Goal: Check status: Check status

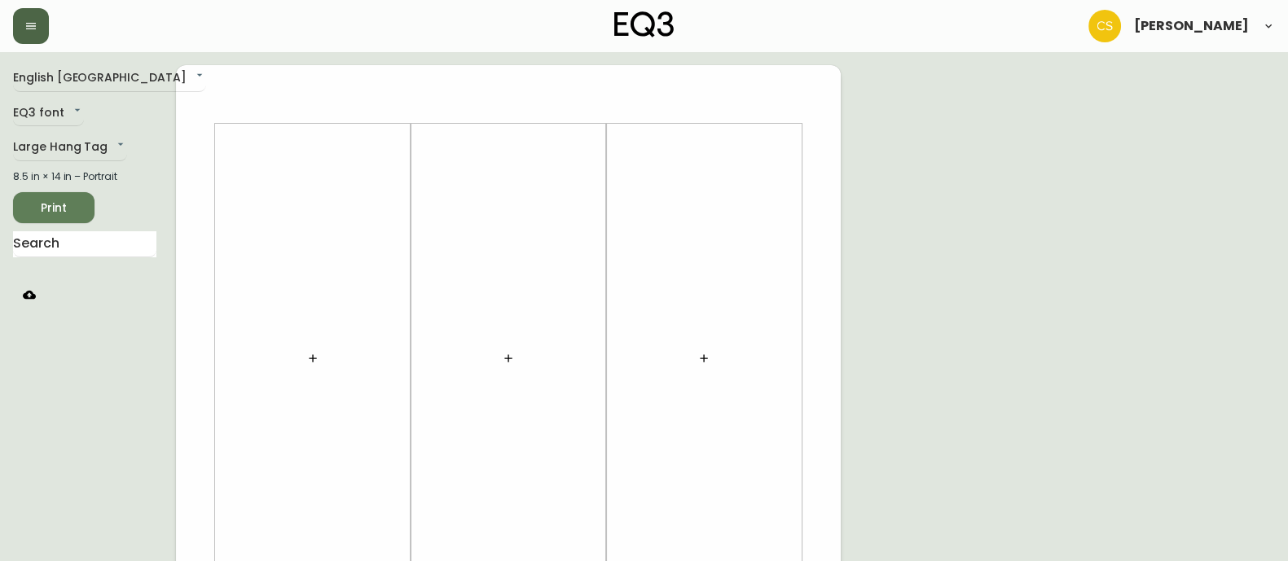
click at [44, 23] on button "button" at bounding box center [31, 26] width 36 height 36
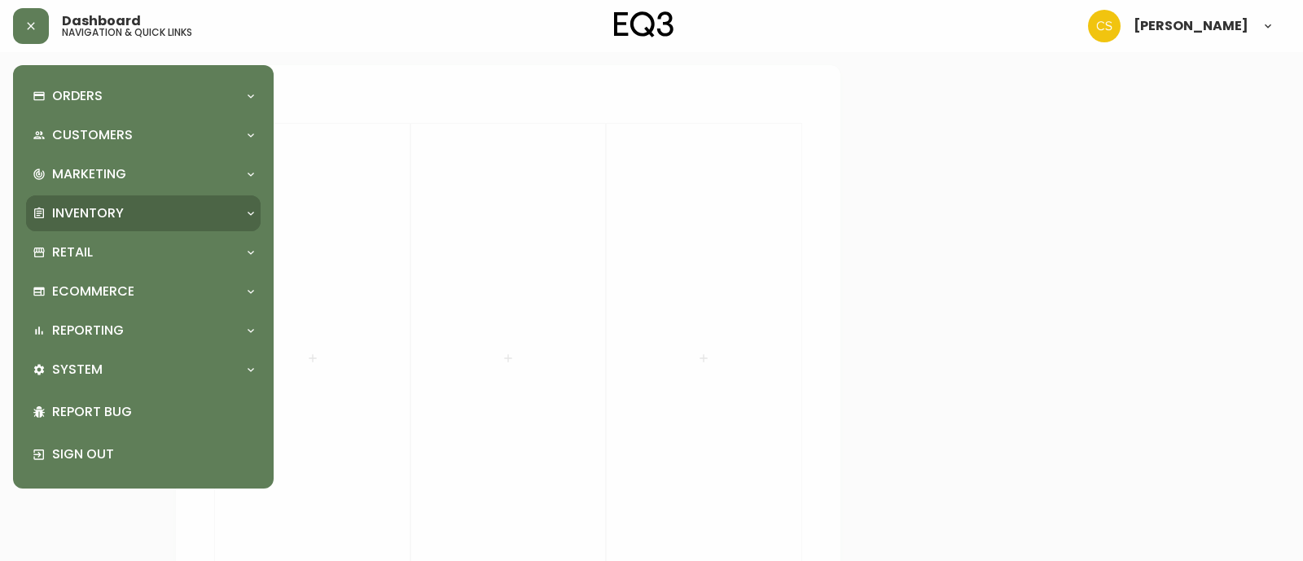
click at [106, 218] on p "Inventory" at bounding box center [88, 213] width 72 height 18
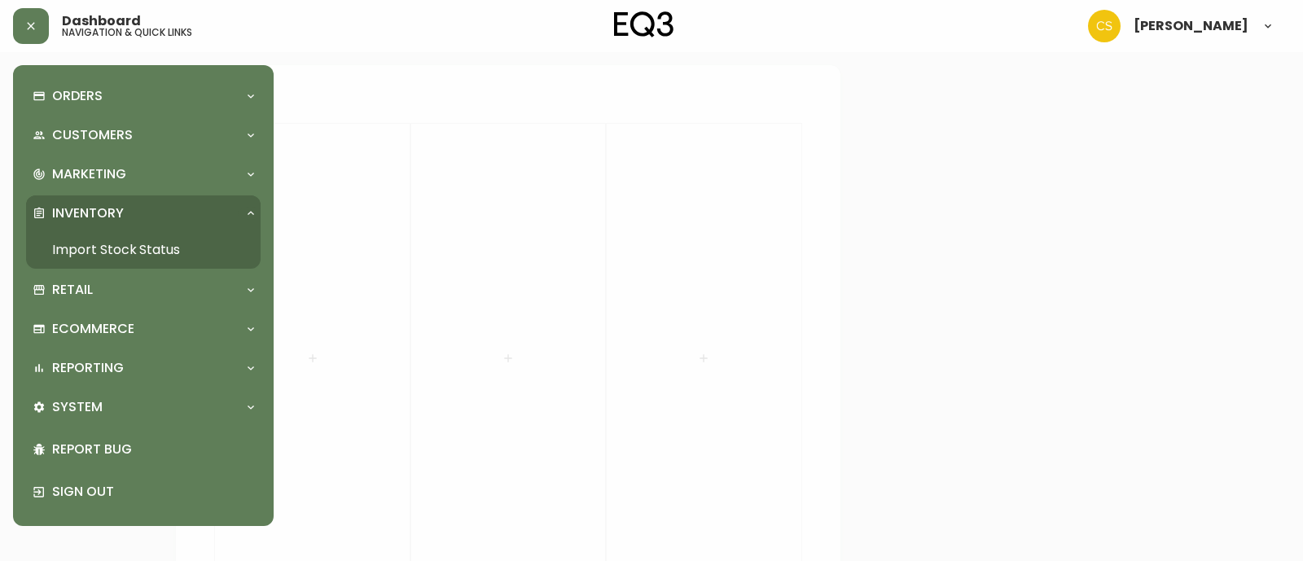
click at [113, 248] on link "Import Stock Status" at bounding box center [143, 249] width 235 height 37
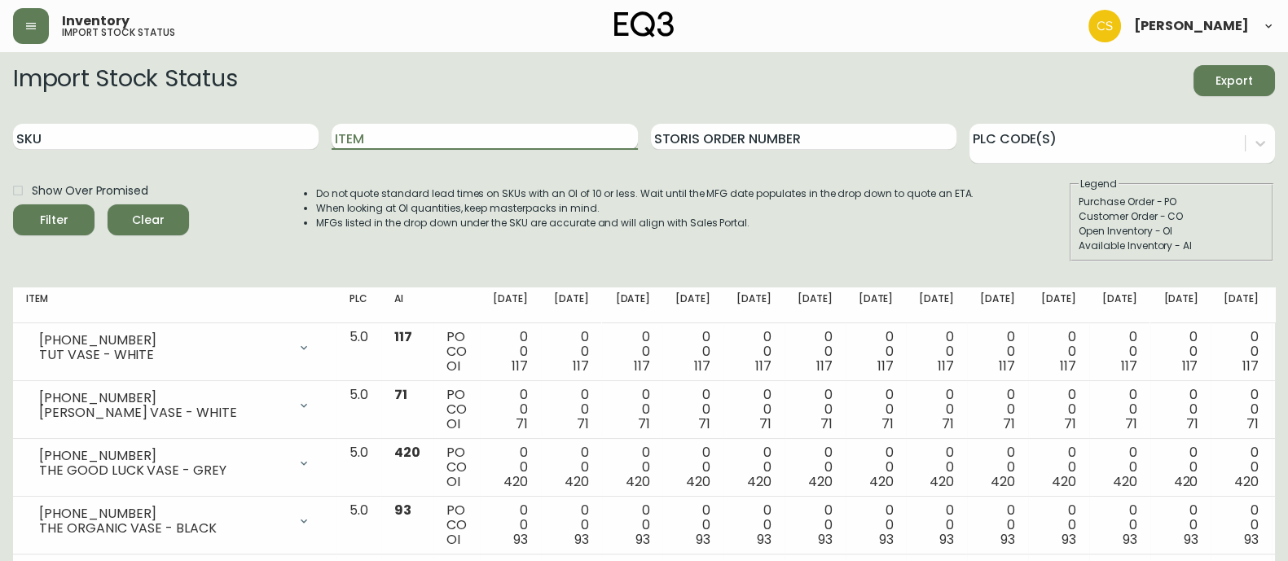
click at [370, 140] on input "Item" at bounding box center [484, 137] width 305 height 26
click at [13, 204] on button "Filter" at bounding box center [53, 219] width 81 height 31
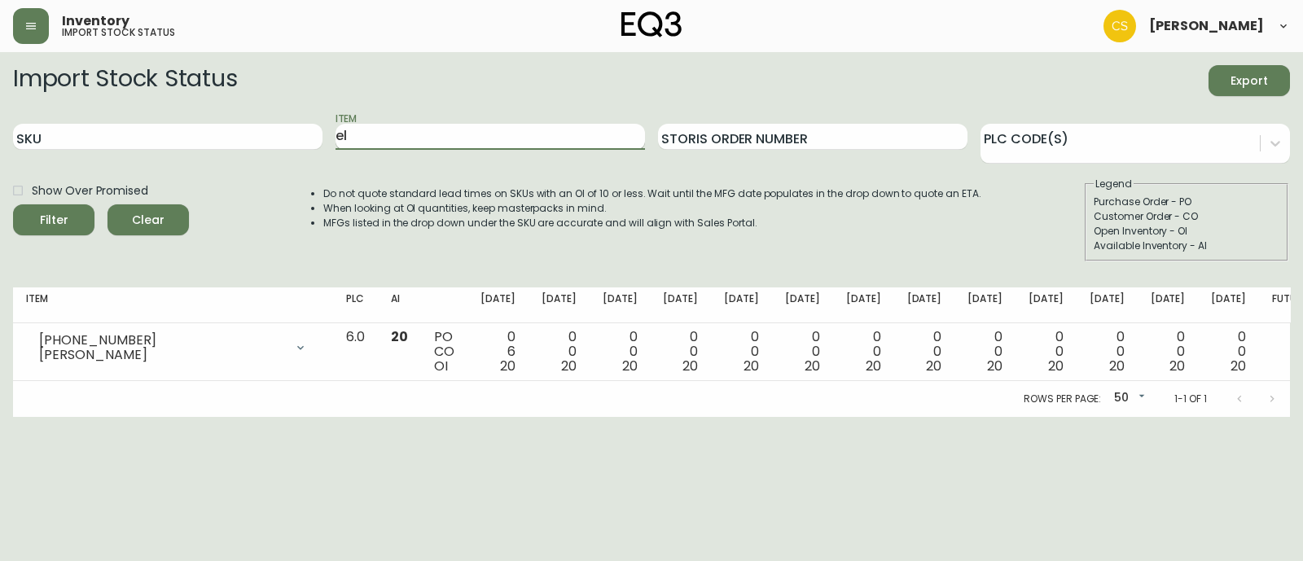
type input "e"
click at [13, 204] on button "Filter" at bounding box center [53, 219] width 81 height 31
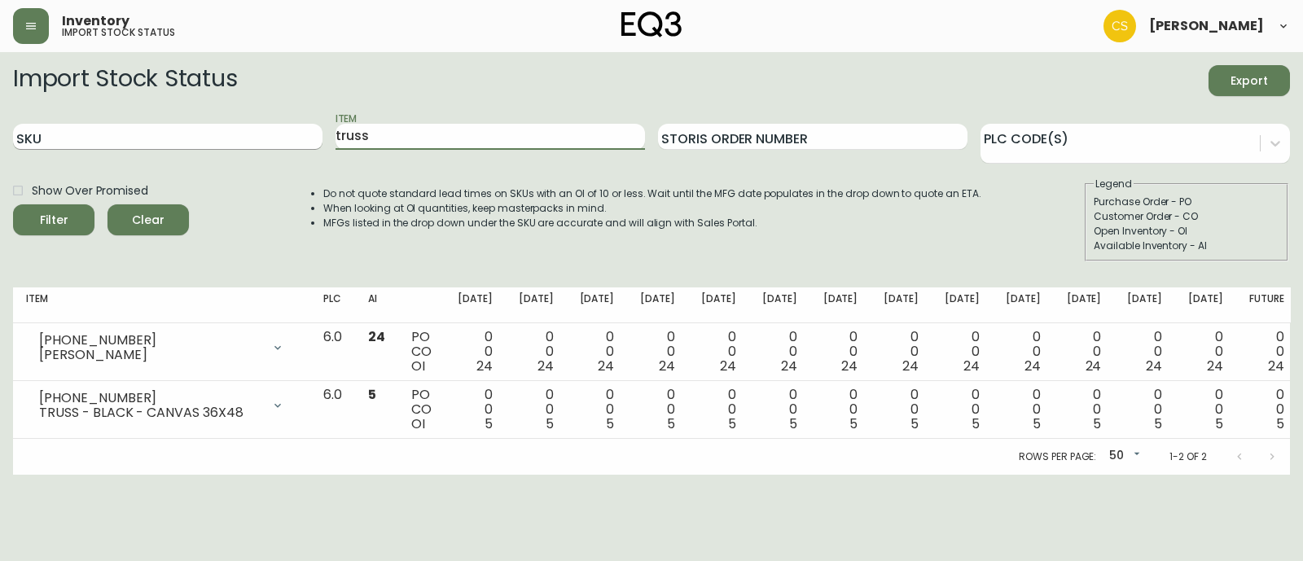
drag, startPoint x: 424, startPoint y: 142, endPoint x: 281, endPoint y: 144, distance: 142.6
click at [281, 143] on div "SKU Item truss Storis Order Number PLC Code(s)" at bounding box center [651, 137] width 1277 height 53
type input "[PERSON_NAME]"
click at [13, 204] on button "Filter" at bounding box center [53, 219] width 81 height 31
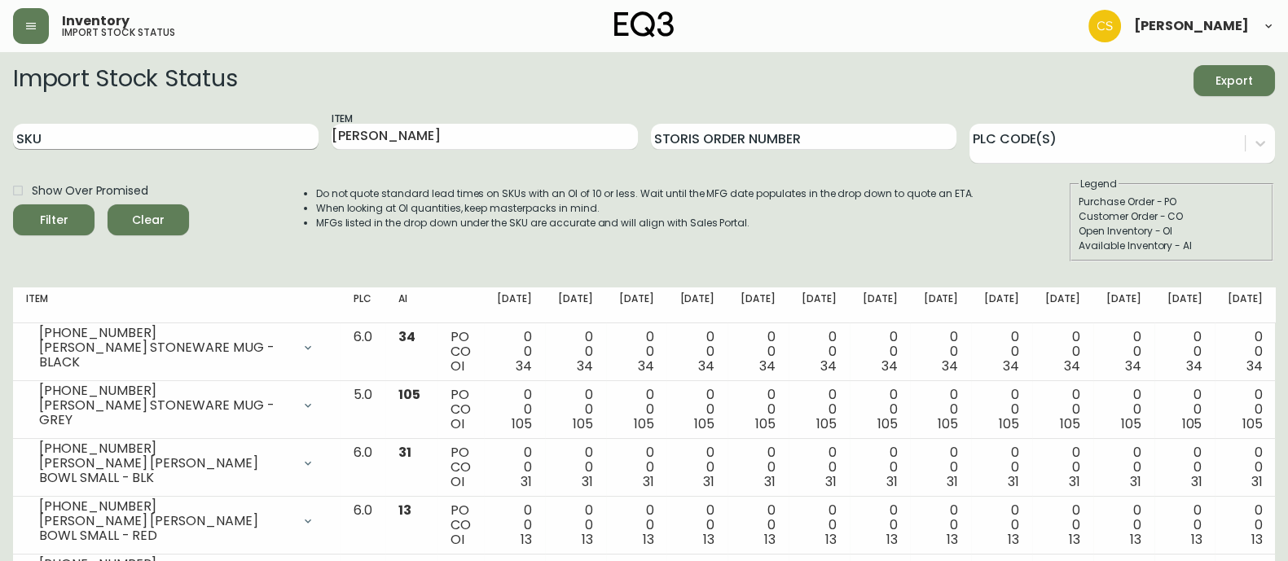
click at [79, 136] on input "SKU" at bounding box center [165, 137] width 305 height 26
paste input "[PHONE_NUMBER]"
type input "[PHONE_NUMBER]"
drag, startPoint x: 387, startPoint y: 141, endPoint x: 269, endPoint y: 137, distance: 118.2
click at [269, 137] on div "SKU [PHONE_NUMBER] Item [PERSON_NAME] Storis Order Number PLC Code(s)" at bounding box center [644, 137] width 1262 height 53
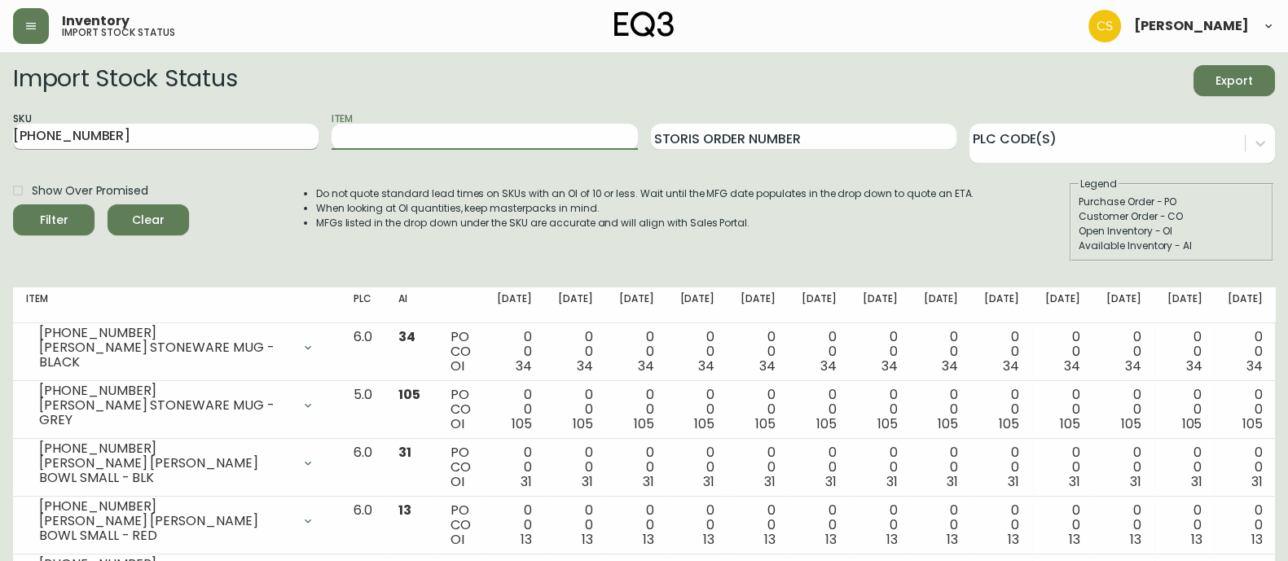
click at [13, 204] on button "Filter" at bounding box center [53, 219] width 81 height 31
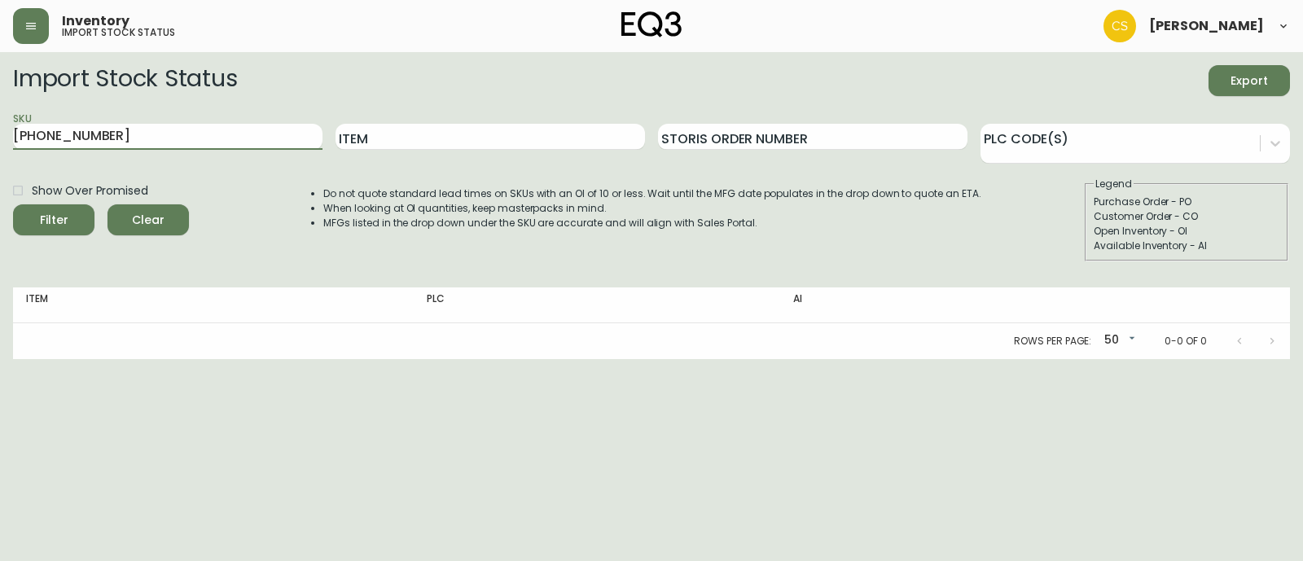
drag, startPoint x: 106, startPoint y: 143, endPoint x: -42, endPoint y: 130, distance: 148.8
click at [0, 130] on html "Inventory import stock status [PERSON_NAME] Import Stock Status Export SKU [PHO…" at bounding box center [651, 179] width 1303 height 359
paste input "56-1"
type input "[PHONE_NUMBER]"
click at [13, 204] on button "Filter" at bounding box center [53, 219] width 81 height 31
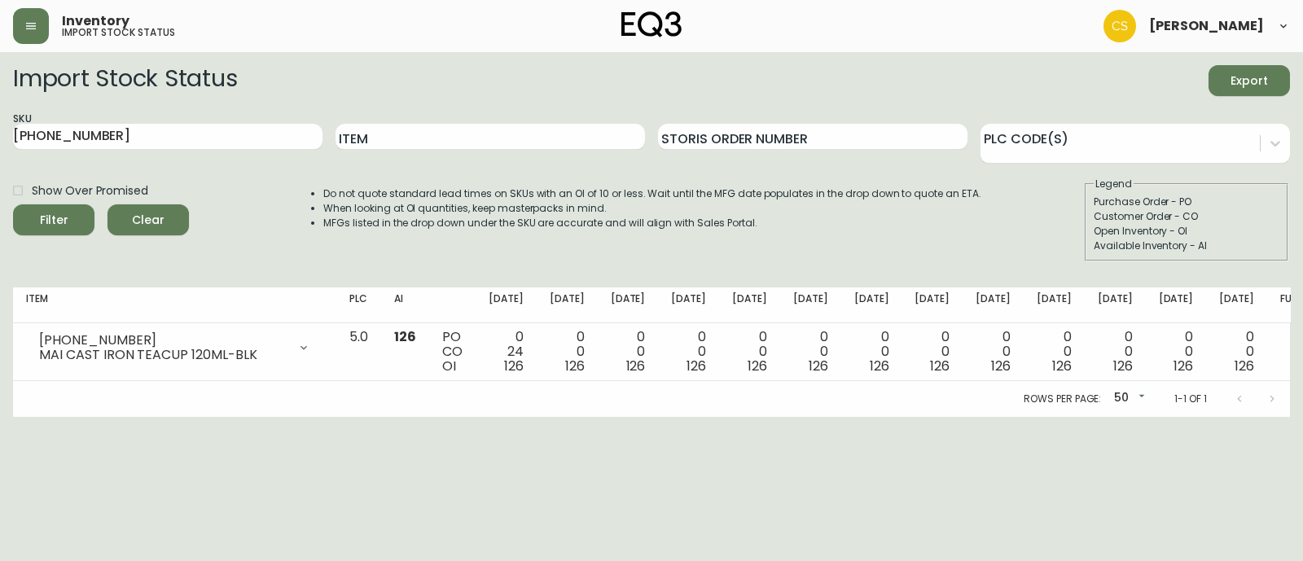
drag, startPoint x: 143, startPoint y: 120, endPoint x: -62, endPoint y: 112, distance: 204.6
click at [0, 112] on html "Inventory import stock status [PERSON_NAME] Import Stock Status Export SKU [PHO…" at bounding box center [651, 208] width 1303 height 417
click at [413, 137] on input "Item" at bounding box center [491, 137] width 310 height 26
type input "park"
click at [13, 204] on button "Filter" at bounding box center [53, 219] width 81 height 31
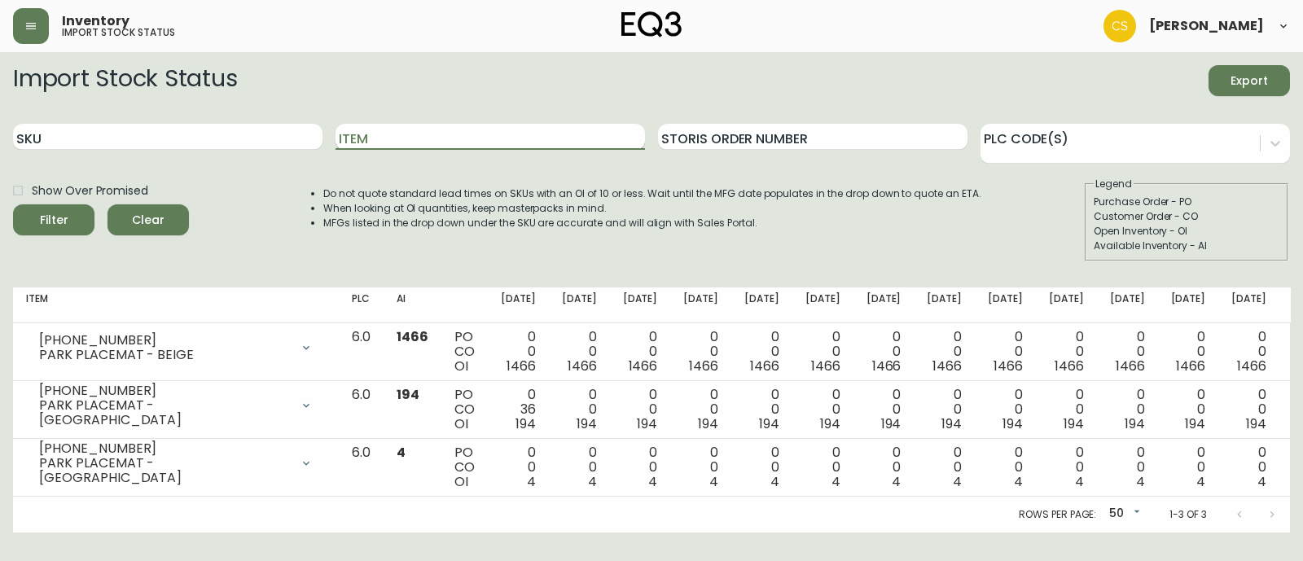
click at [380, 143] on input "Item" at bounding box center [491, 137] width 310 height 26
click at [187, 144] on input "SKU" at bounding box center [168, 137] width 310 height 26
type input "pog"
click at [13, 204] on button "Filter" at bounding box center [53, 219] width 81 height 31
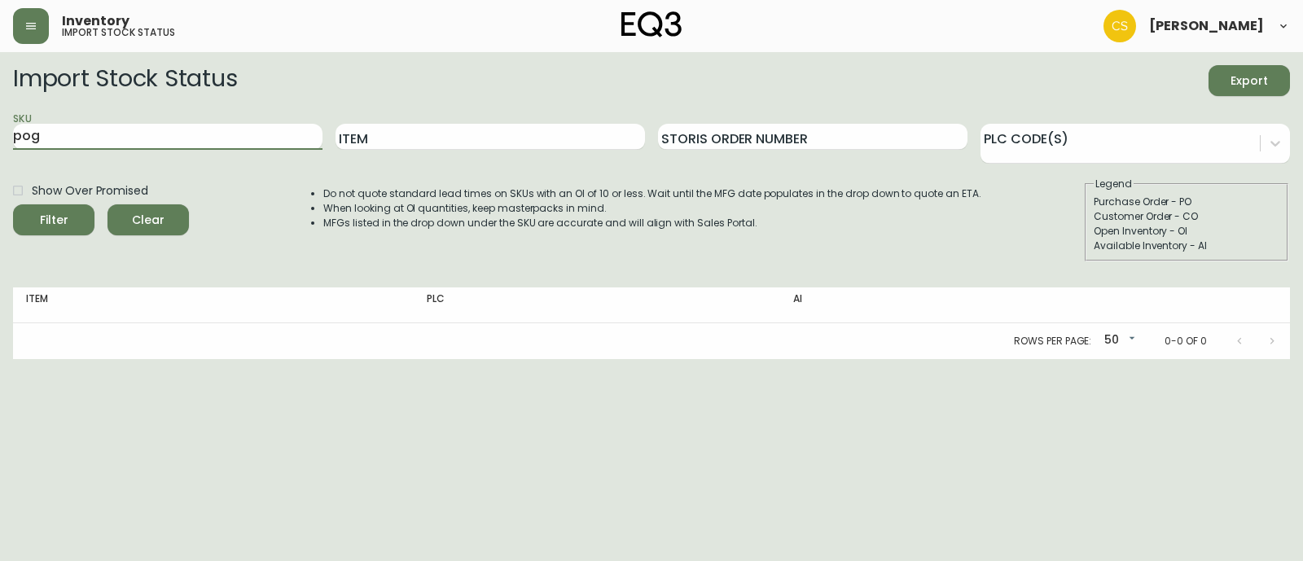
drag, startPoint x: 167, startPoint y: 134, endPoint x: -152, endPoint y: 121, distance: 319.6
click at [0, 121] on html "Inventory import stock status [PERSON_NAME] Import Stock Status Export SKU pog …" at bounding box center [651, 179] width 1303 height 359
click at [357, 132] on input "Item" at bounding box center [491, 137] width 310 height 26
type input "pog"
click at [13, 204] on button "Filter" at bounding box center [53, 219] width 81 height 31
